Goal: Information Seeking & Learning: Learn about a topic

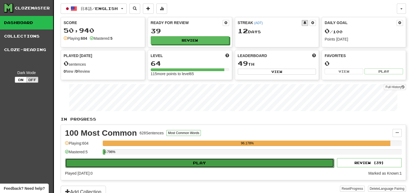
click at [179, 165] on button "Play" at bounding box center [199, 162] width 269 height 9
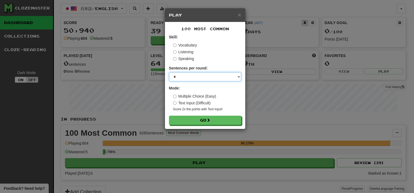
click at [203, 80] on select "* ** ** ** ** ** *** ********" at bounding box center [205, 76] width 72 height 9
select select "**"
click at [169, 72] on select "* ** ** ** ** ** *** ********" at bounding box center [205, 76] width 72 height 9
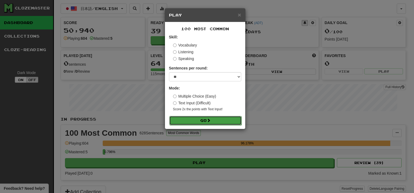
click at [205, 123] on button "Go" at bounding box center [205, 120] width 72 height 9
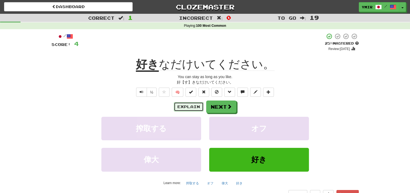
click at [183, 108] on button "Explain" at bounding box center [189, 106] width 30 height 9
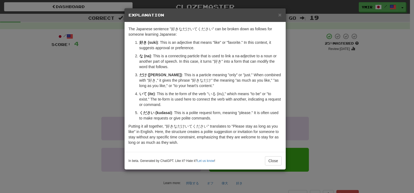
click at [282, 16] on div "× Explanation" at bounding box center [205, 15] width 161 height 14
click at [281, 16] on span "×" at bounding box center [279, 15] width 3 height 6
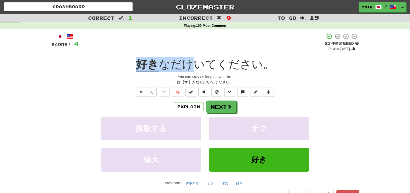
drag, startPoint x: 134, startPoint y: 63, endPoint x: 189, endPoint y: 64, distance: 55.0
click at [189, 64] on div "好き なだけいてください。" at bounding box center [205, 64] width 307 height 15
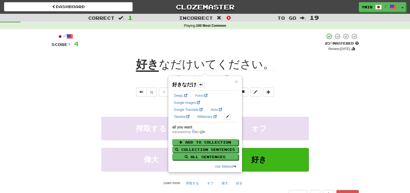
click at [311, 90] on div "½ 🧠" at bounding box center [205, 91] width 307 height 9
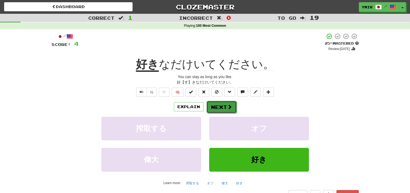
click at [235, 107] on button "Next" at bounding box center [222, 107] width 30 height 12
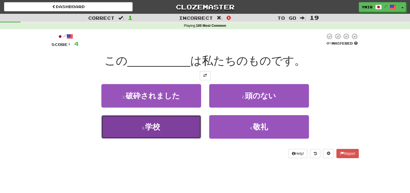
click at [174, 132] on button "3 . 学校" at bounding box center [151, 126] width 100 height 23
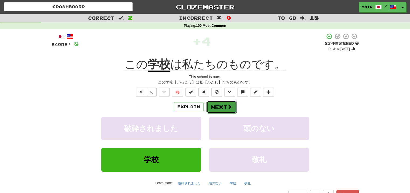
click at [211, 106] on button "Next" at bounding box center [222, 107] width 30 height 12
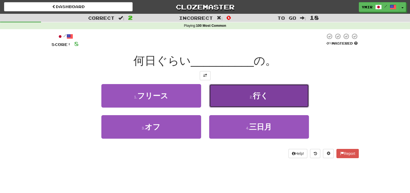
click at [220, 98] on button "2 . 行く" at bounding box center [259, 95] width 100 height 23
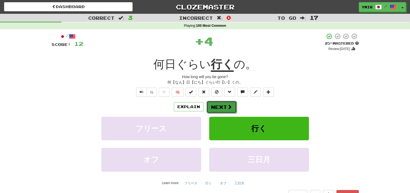
click at [214, 107] on button "Next" at bounding box center [222, 107] width 30 height 12
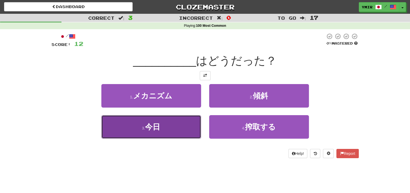
click at [184, 127] on button "3 . 今日" at bounding box center [151, 126] width 100 height 23
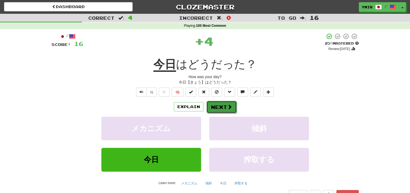
click at [215, 109] on button "Next" at bounding box center [222, 107] width 30 height 12
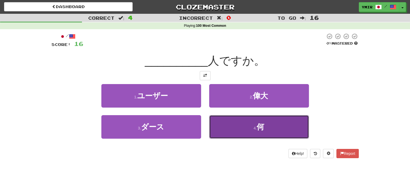
click at [250, 117] on button "4 . 何" at bounding box center [259, 126] width 100 height 23
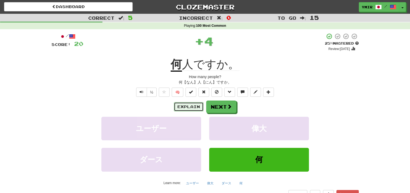
click at [199, 108] on button "Explain" at bounding box center [189, 106] width 30 height 9
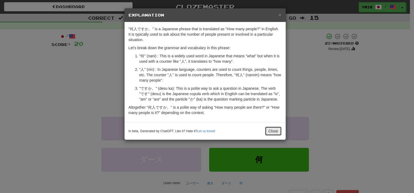
click at [277, 128] on button "Close" at bounding box center [273, 130] width 17 height 9
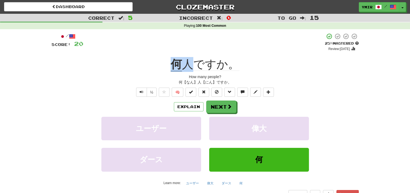
drag, startPoint x: 177, startPoint y: 60, endPoint x: 189, endPoint y: 60, distance: 12.1
click at [189, 60] on div "何 人ですか。" at bounding box center [205, 64] width 307 height 15
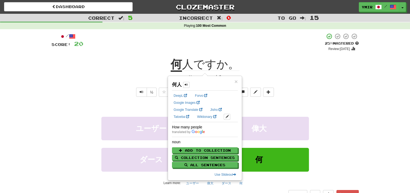
drag, startPoint x: 325, startPoint y: 96, endPoint x: 255, endPoint y: 109, distance: 70.9
click at [324, 97] on div "½ 🧠" at bounding box center [205, 91] width 307 height 9
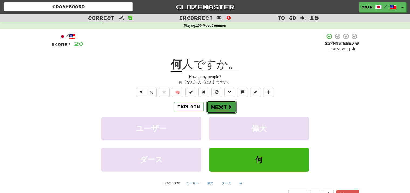
click at [232, 110] on button "Next" at bounding box center [222, 107] width 30 height 12
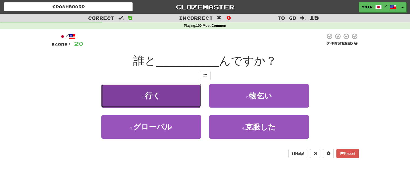
click at [188, 100] on button "1 . 行く" at bounding box center [151, 95] width 100 height 23
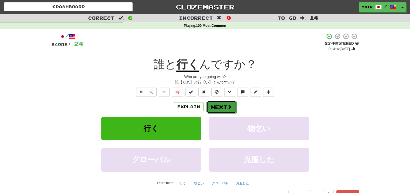
click at [215, 108] on button "Next" at bounding box center [222, 107] width 30 height 12
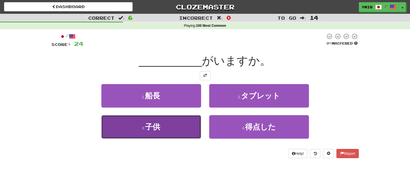
click at [179, 128] on button "3 . 子供" at bounding box center [151, 126] width 100 height 23
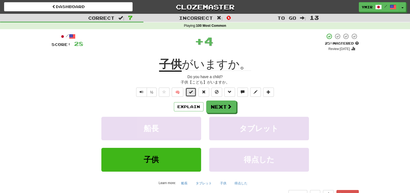
click at [191, 93] on span at bounding box center [191, 92] width 4 height 4
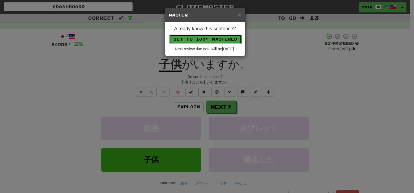
click at [205, 41] on button "Set to 100% Mastered" at bounding box center [205, 39] width 72 height 9
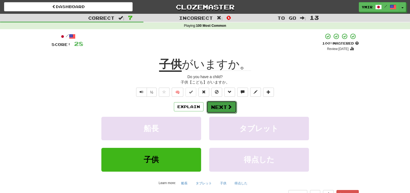
click at [213, 106] on button "Next" at bounding box center [222, 107] width 30 height 12
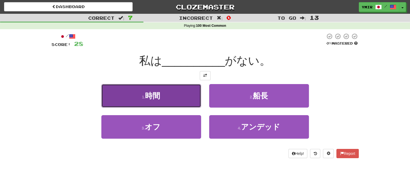
click at [194, 102] on button "1 . 時間" at bounding box center [151, 95] width 100 height 23
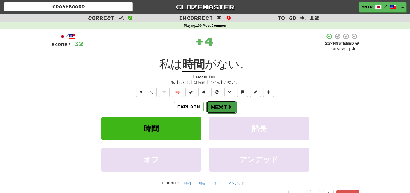
click at [212, 108] on button "Next" at bounding box center [222, 107] width 30 height 12
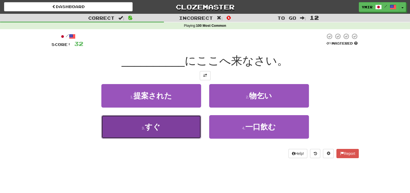
click at [183, 131] on button "3 . すぐ" at bounding box center [151, 126] width 100 height 23
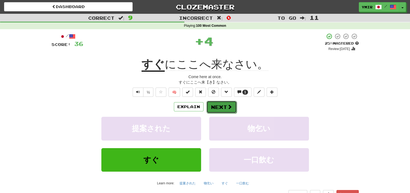
click at [217, 108] on button "Next" at bounding box center [222, 107] width 30 height 12
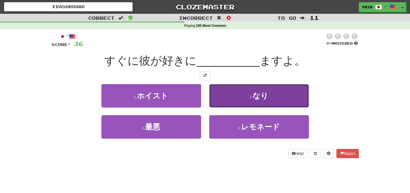
click at [211, 98] on button "2 . なり" at bounding box center [259, 95] width 100 height 23
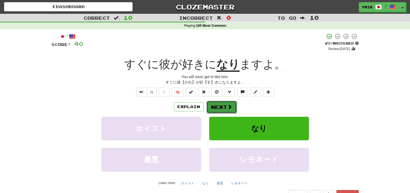
click at [214, 107] on button "Next" at bounding box center [222, 107] width 30 height 12
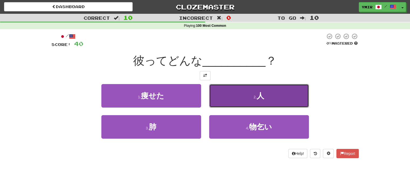
click at [215, 98] on button "2 . 人" at bounding box center [259, 95] width 100 height 23
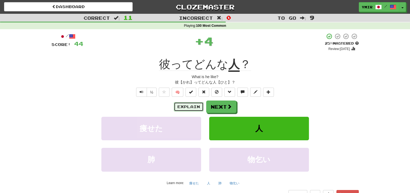
click at [193, 107] on button "Explain" at bounding box center [189, 106] width 30 height 9
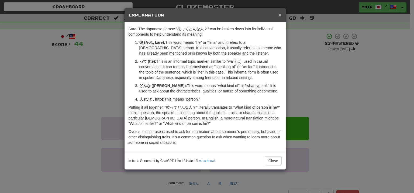
click at [279, 14] on span "×" at bounding box center [279, 15] width 3 height 6
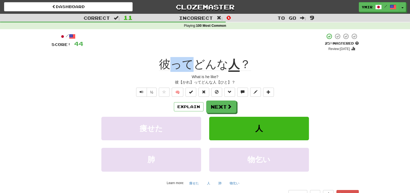
drag, startPoint x: 174, startPoint y: 56, endPoint x: 192, endPoint y: 58, distance: 18.2
click at [192, 58] on div "/ Score: 44 + 4 25 % Mastered Review: 2025-08-26 彼ってどんな 人 ？ What is he like? 彼【…" at bounding box center [205, 120] width 307 height 174
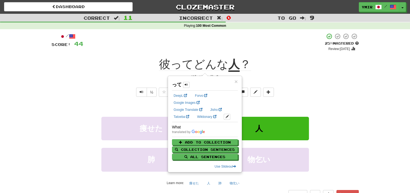
click at [325, 103] on div "Explain Next" at bounding box center [205, 106] width 307 height 12
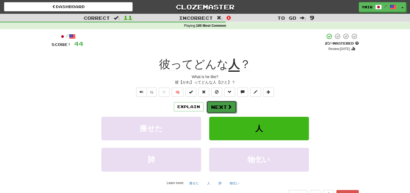
click at [223, 106] on button "Next" at bounding box center [222, 107] width 30 height 12
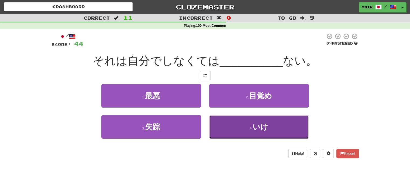
click at [218, 125] on button "4 . いけ" at bounding box center [259, 126] width 100 height 23
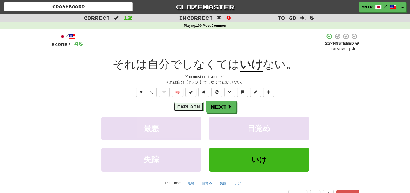
click at [197, 109] on button "Explain" at bounding box center [189, 106] width 30 height 9
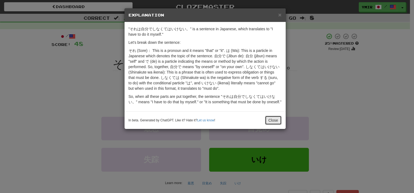
click at [273, 121] on button "Close" at bounding box center [273, 119] width 17 height 9
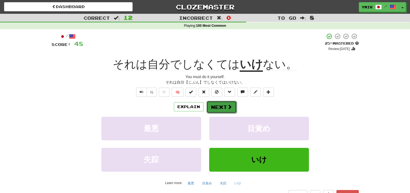
click at [216, 108] on button "Next" at bounding box center [222, 107] width 30 height 12
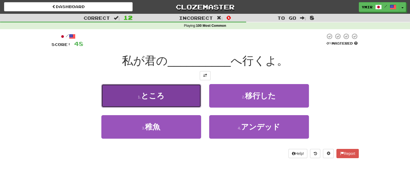
click at [195, 103] on button "1 . ところ" at bounding box center [151, 95] width 100 height 23
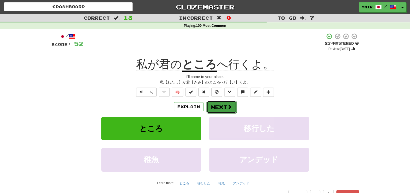
click at [217, 107] on button "Next" at bounding box center [222, 107] width 30 height 12
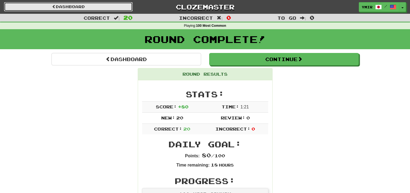
click at [88, 10] on link "Dashboard" at bounding box center [68, 6] width 129 height 9
